Goal: Use online tool/utility: Use online tool/utility

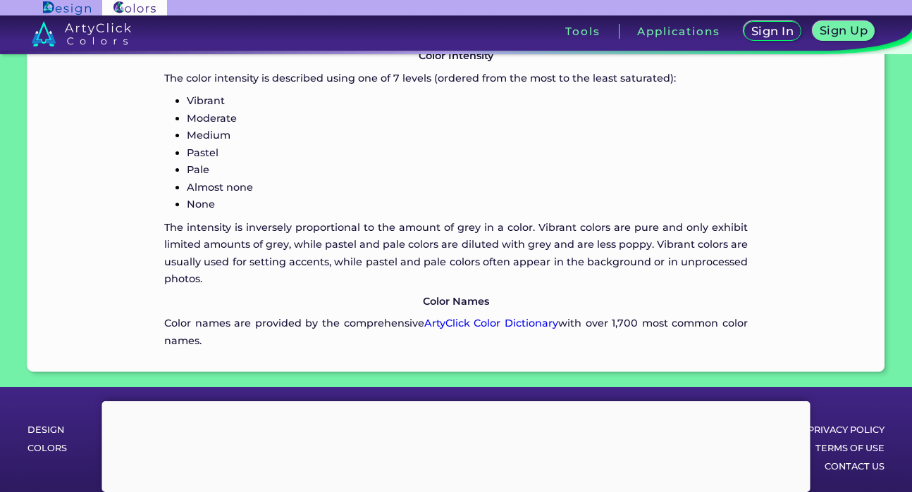
scroll to position [1637, 0]
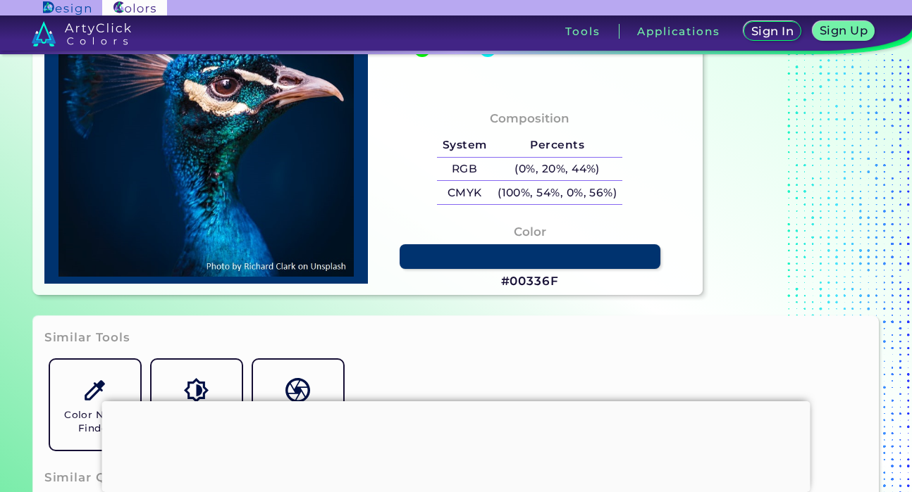
type input "#001226"
type input "#011327"
type input "#001427"
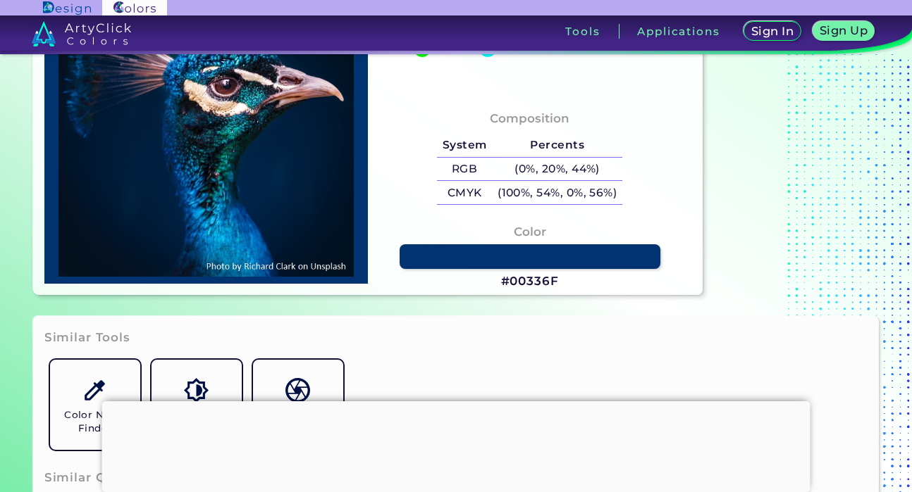
type input "#001427"
type input "#021328"
type input "#15284a"
type input "#15284A"
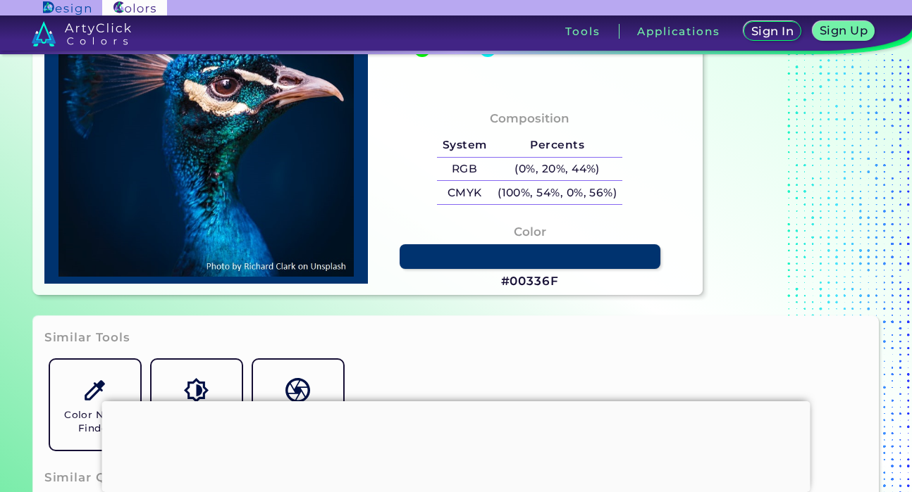
type input "#1a3a67"
type input "#1A3A67"
type input "#014b81"
type input "#014B81"
type input "#004d8f"
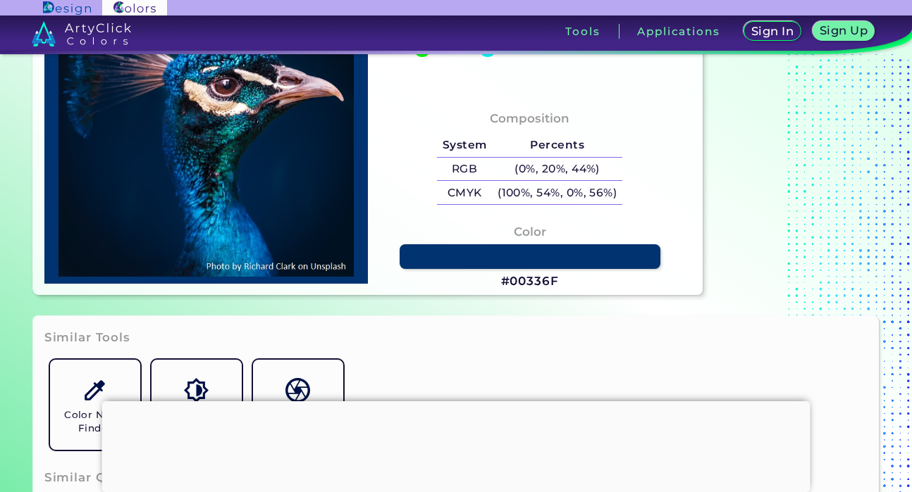
type input "#004D8F"
type input "#065696"
type input "#167cb0"
type input "#167CB0"
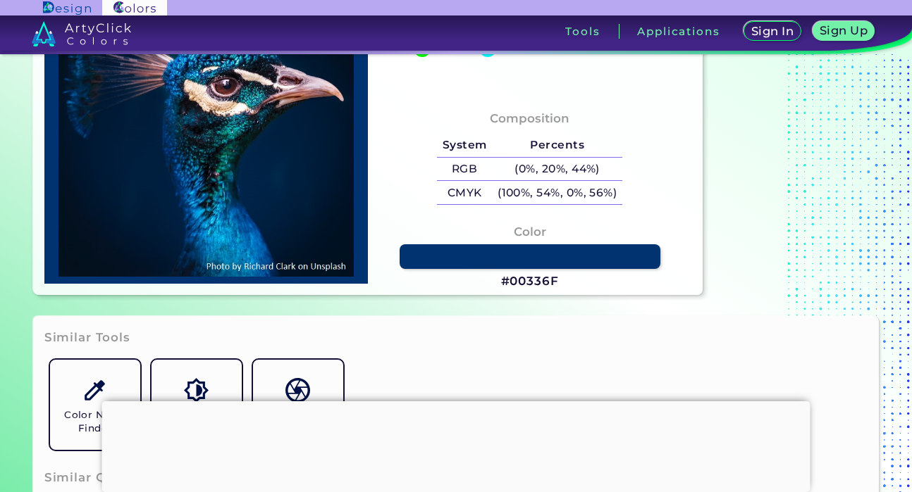
type input "#0062aa"
type input "#0062AA"
type input "#0579bf"
type input "#0579BF"
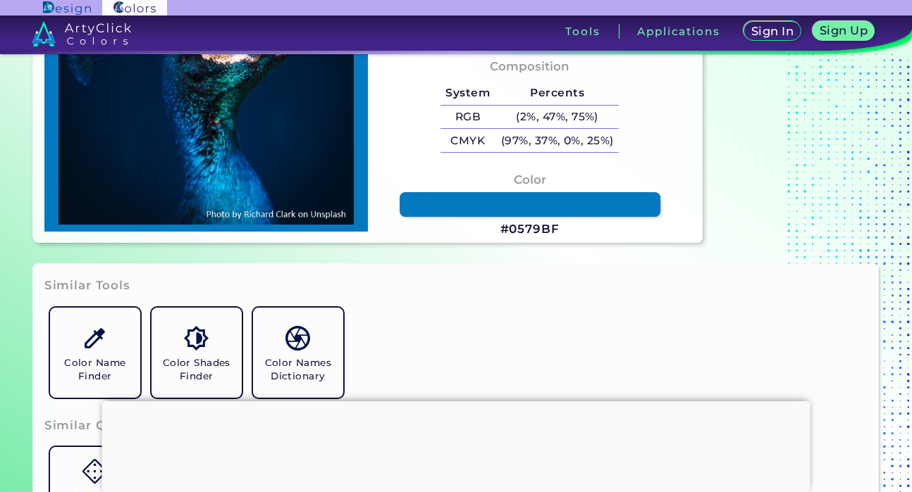
scroll to position [439, 0]
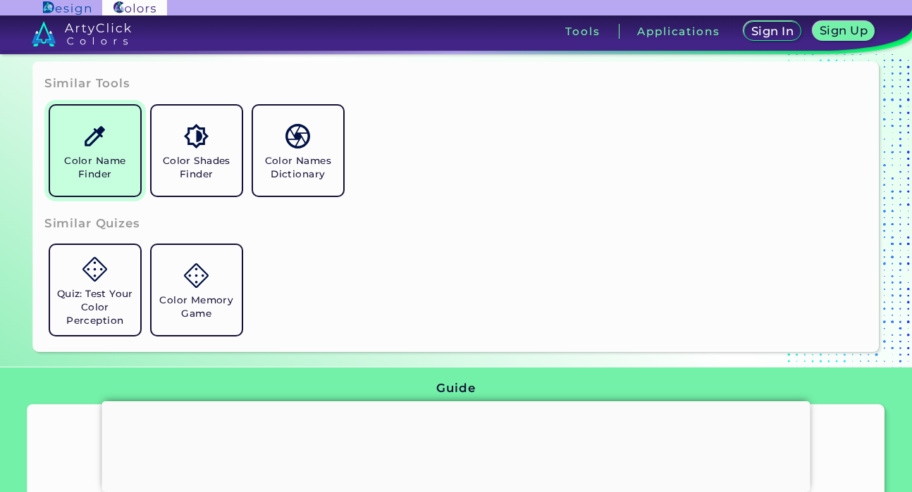
click at [98, 124] on img at bounding box center [94, 136] width 25 height 25
